Goal: Information Seeking & Learning: Learn about a topic

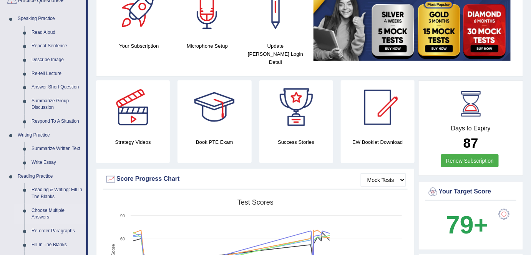
scroll to position [105, 0]
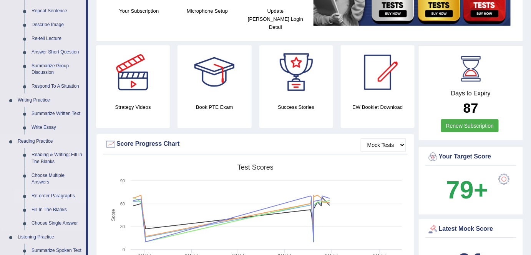
click at [64, 195] on link "Re-order Paragraphs" at bounding box center [57, 196] width 58 height 14
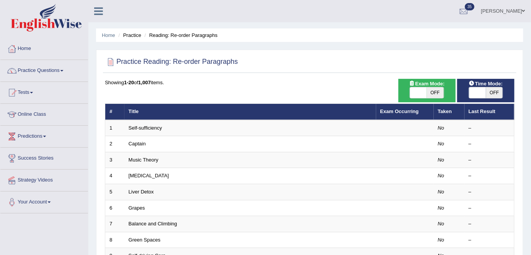
click at [439, 95] on span "OFF" at bounding box center [435, 92] width 17 height 11
checkbox input "true"
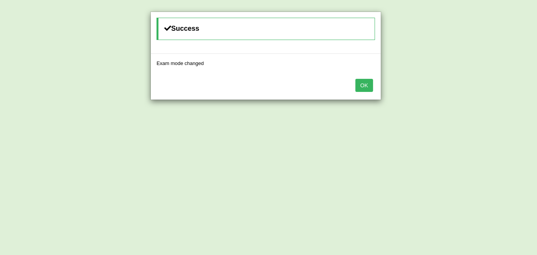
click at [370, 81] on button "OK" at bounding box center [364, 85] width 18 height 13
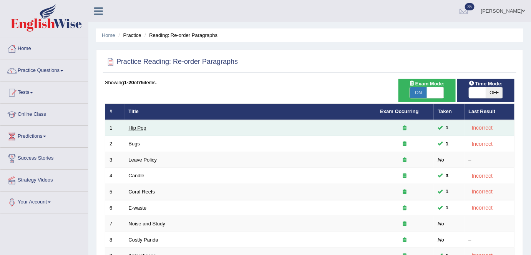
click at [141, 127] on link "Hip Pop" at bounding box center [138, 128] width 18 height 6
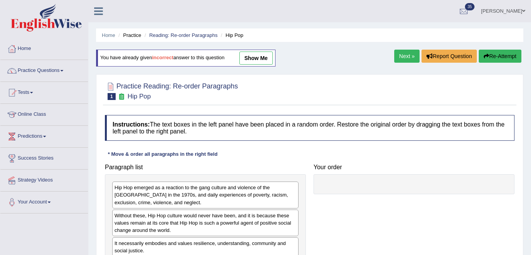
click at [256, 57] on link "show me" at bounding box center [255, 58] width 33 height 13
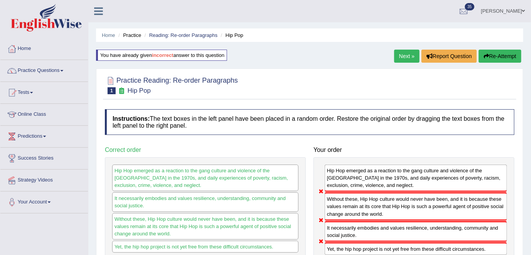
click at [400, 55] on link "Next »" at bounding box center [406, 56] width 25 height 13
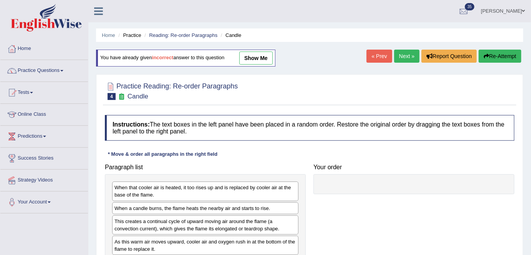
click at [403, 60] on link "Next »" at bounding box center [406, 56] width 25 height 13
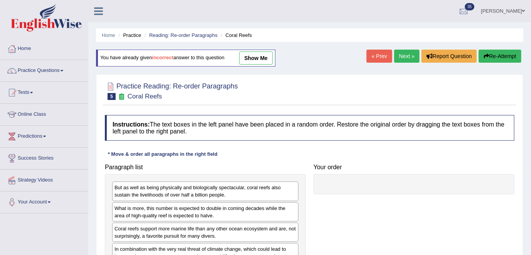
click at [402, 61] on link "Next »" at bounding box center [406, 56] width 25 height 13
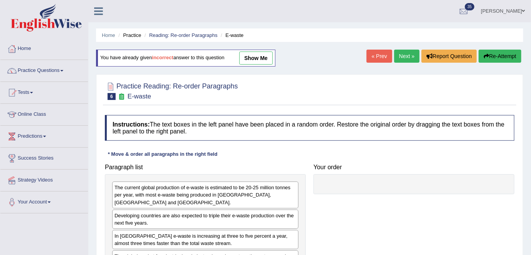
click at [259, 62] on link "show me" at bounding box center [255, 58] width 33 height 13
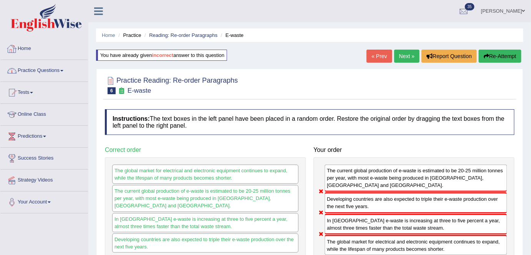
click at [43, 51] on link "Home" at bounding box center [44, 47] width 88 height 19
